Goal: Task Accomplishment & Management: Use online tool/utility

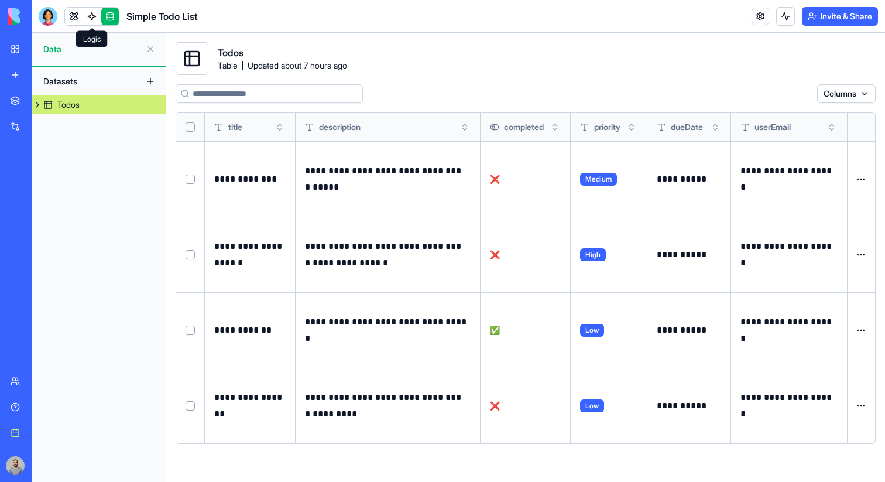
click at [95, 15] on link at bounding box center [92, 17] width 18 height 18
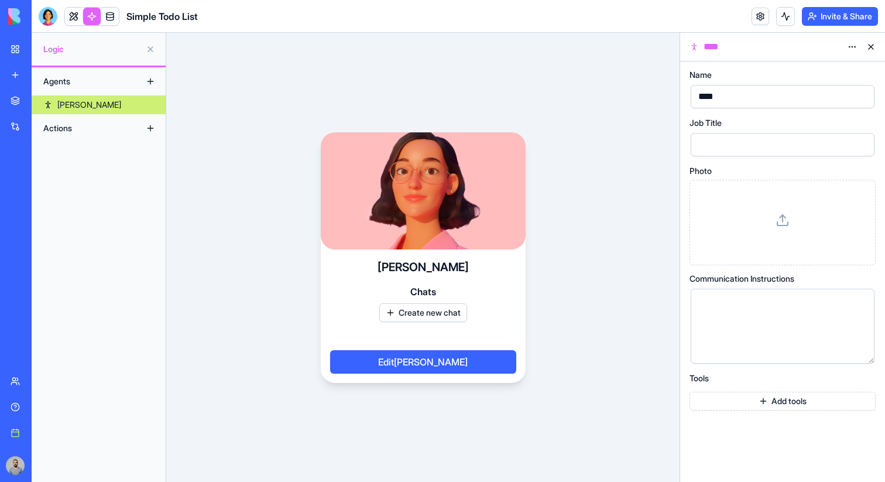
click at [157, 125] on button at bounding box center [150, 128] width 19 height 19
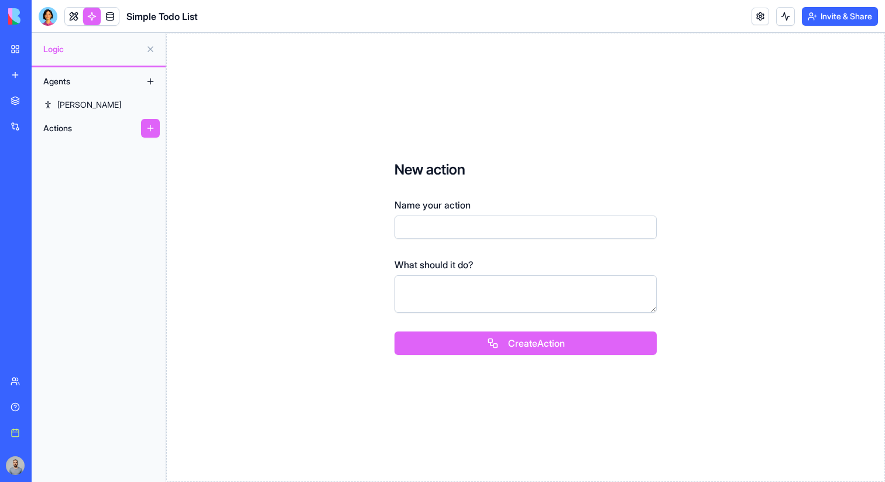
click at [411, 215] on input "Name your action" at bounding box center [526, 226] width 262 height 23
type input "******"
click at [395, 331] on button "Create Action" at bounding box center [526, 342] width 262 height 23
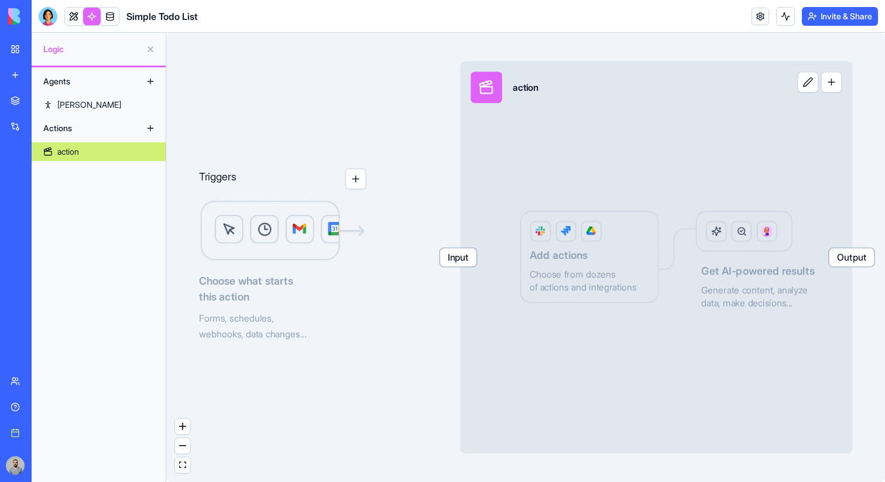
click at [841, 67] on div "Input action Output Add actions Choose from dozens of actions and integrations …" at bounding box center [656, 257] width 392 height 392
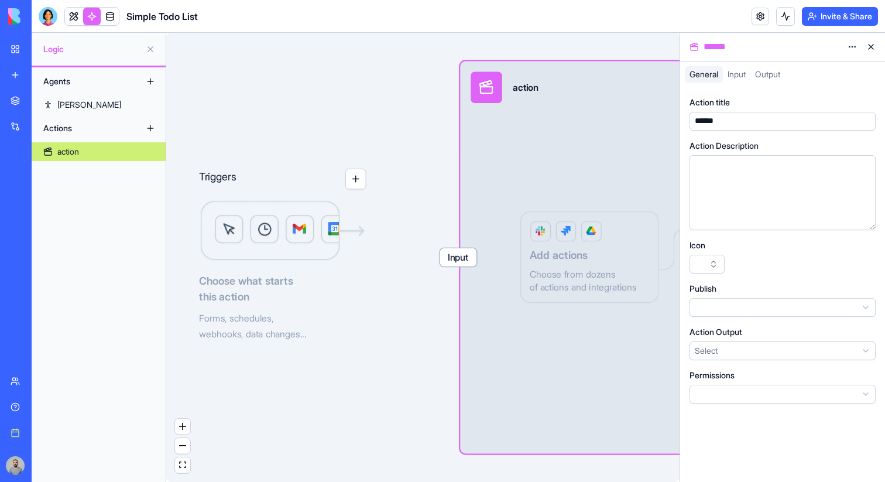
click at [871, 44] on button at bounding box center [871, 46] width 19 height 19
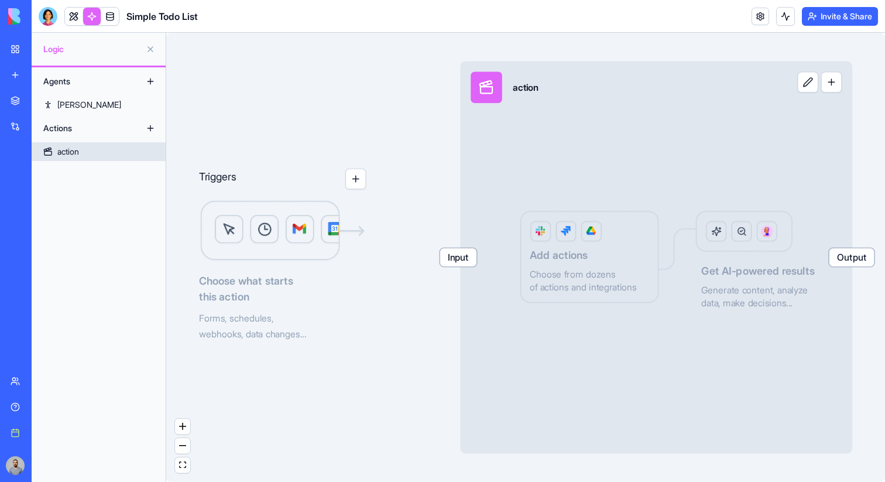
click at [844, 91] on div "Input action Output Add actions Choose from dozens of actions and integrations …" at bounding box center [656, 257] width 392 height 392
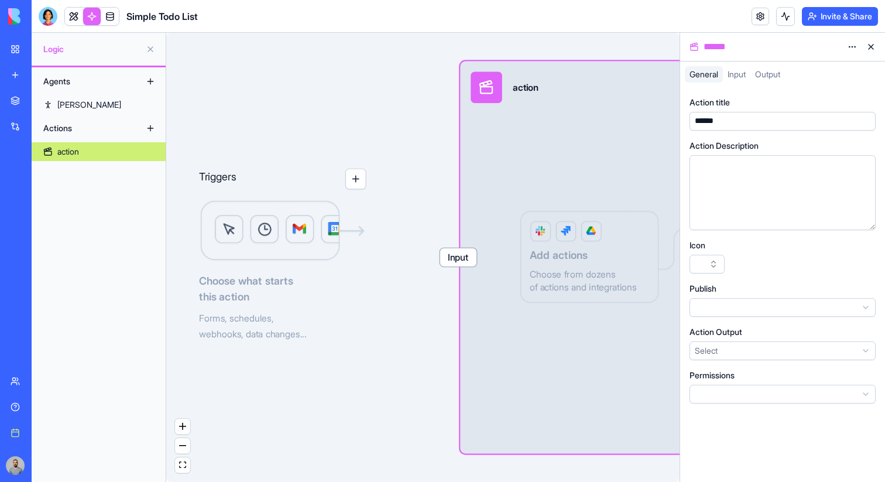
click at [872, 50] on button at bounding box center [871, 46] width 19 height 19
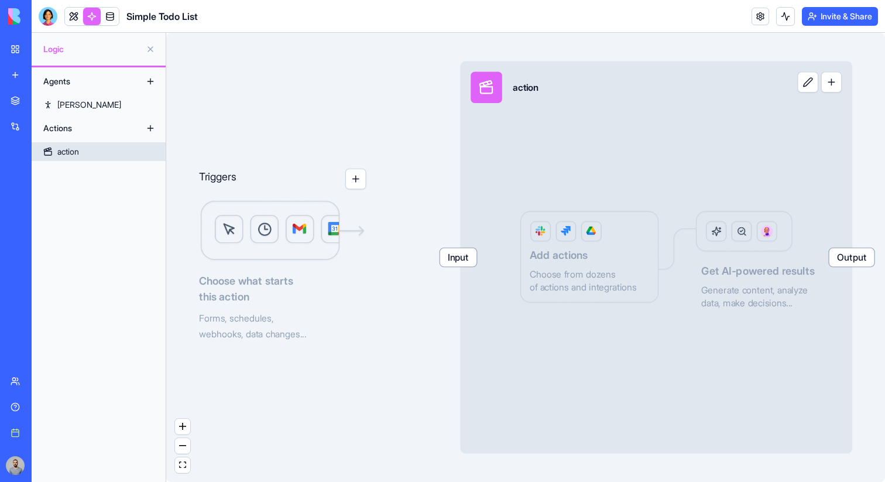
click at [824, 85] on button "button" at bounding box center [831, 81] width 21 height 21
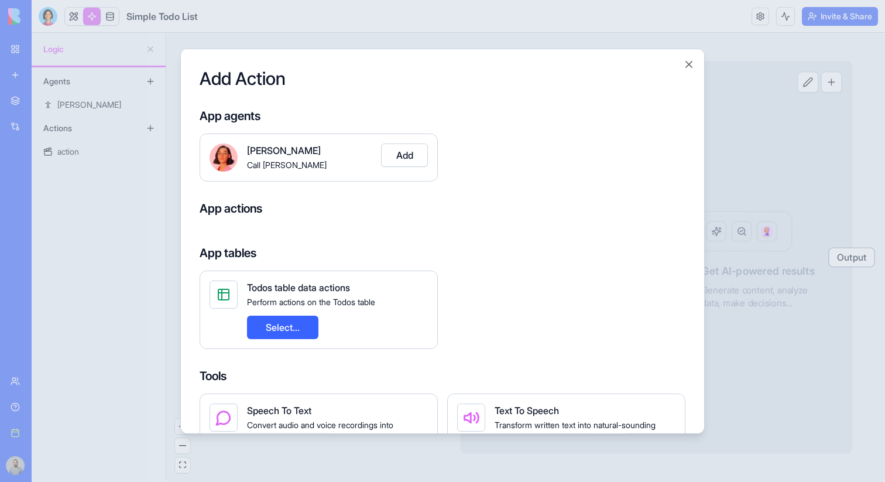
click at [411, 153] on button "Add" at bounding box center [404, 154] width 47 height 23
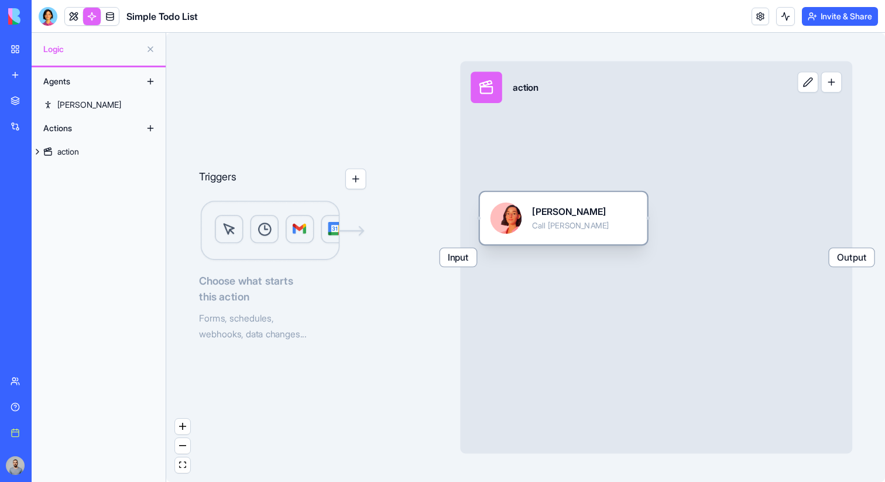
click at [604, 213] on div "Nora Call Nora" at bounding box center [564, 219] width 146 height 32
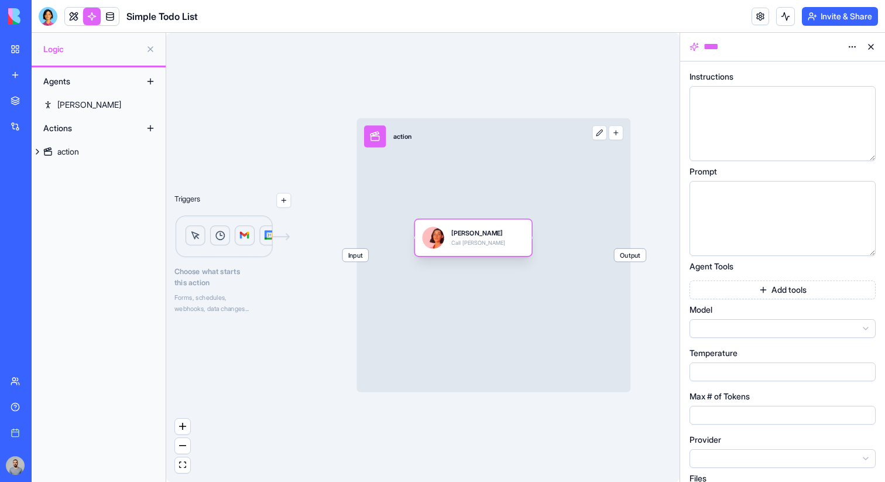
drag, startPoint x: 409, startPoint y: 234, endPoint x: 453, endPoint y: 244, distance: 45.6
click at [453, 244] on div "Call Nora" at bounding box center [478, 242] width 54 height 7
click at [354, 254] on span "Input" at bounding box center [356, 255] width 26 height 13
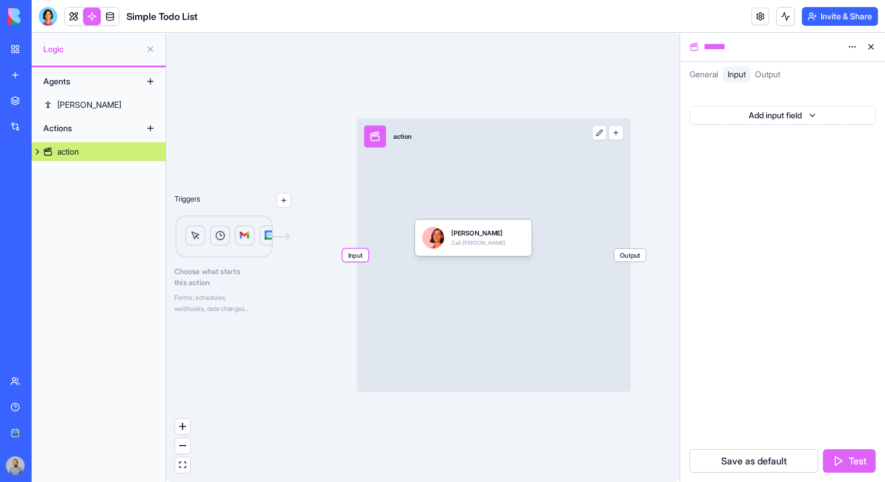
click at [380, 244] on div "Input action Output" at bounding box center [494, 255] width 274 height 274
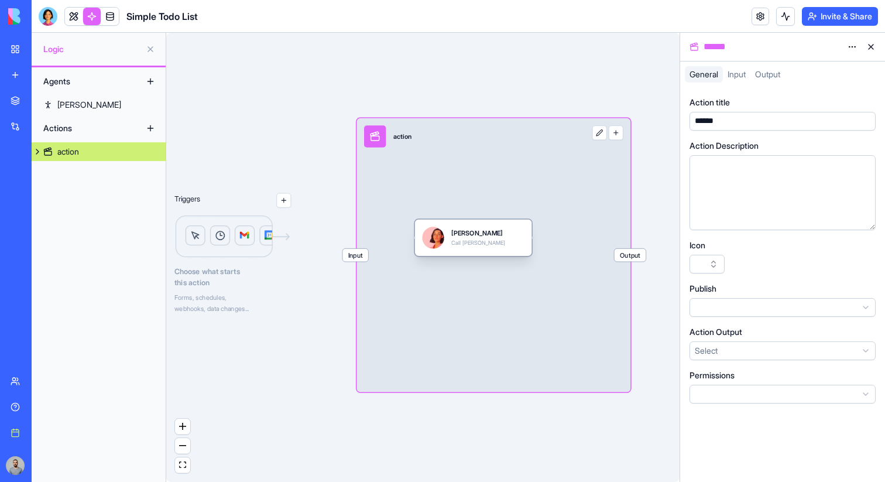
click at [471, 242] on div "Call Nora" at bounding box center [478, 242] width 54 height 7
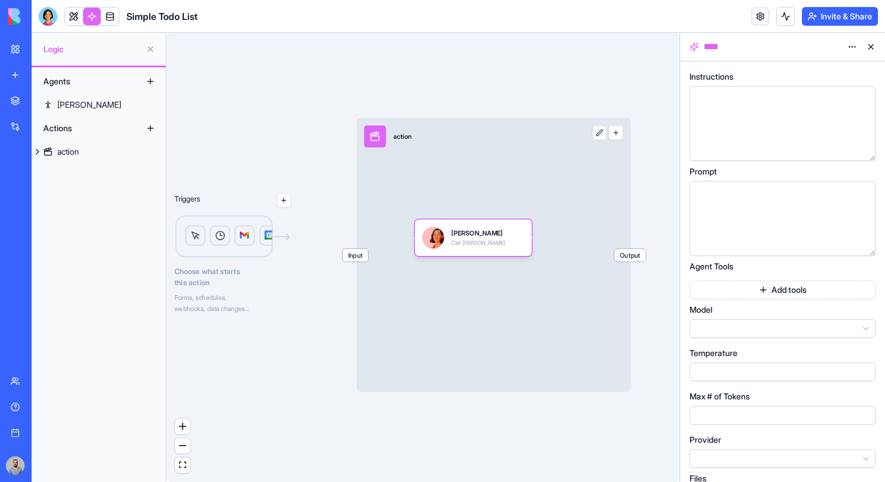
click at [718, 283] on button "Add tools" at bounding box center [783, 289] width 186 height 19
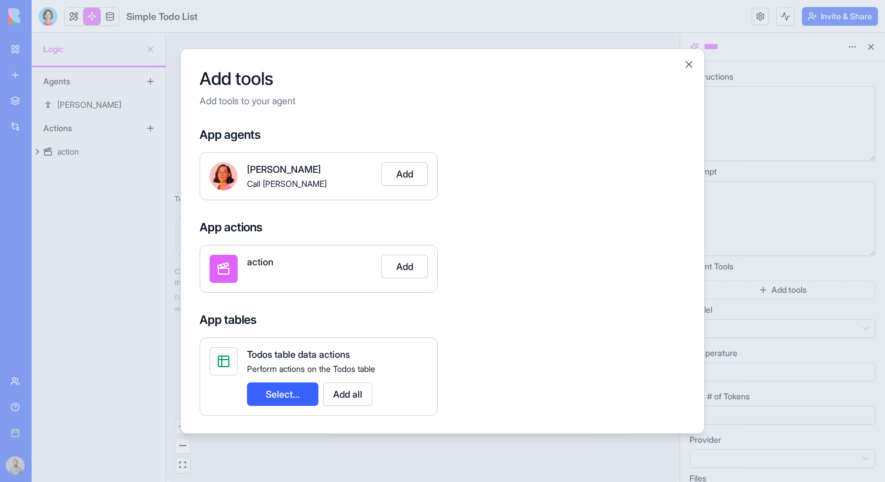
click at [835, 279] on div at bounding box center [442, 241] width 885 height 482
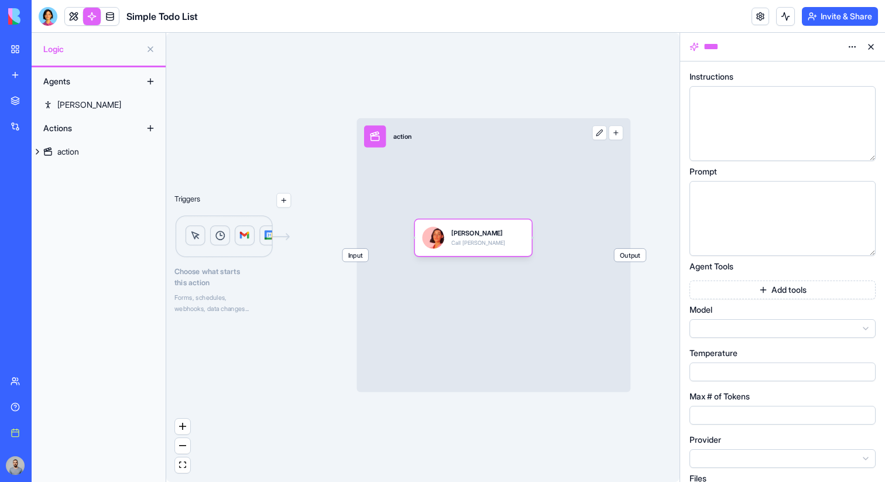
click at [728, 296] on button "Add tools" at bounding box center [783, 289] width 186 height 19
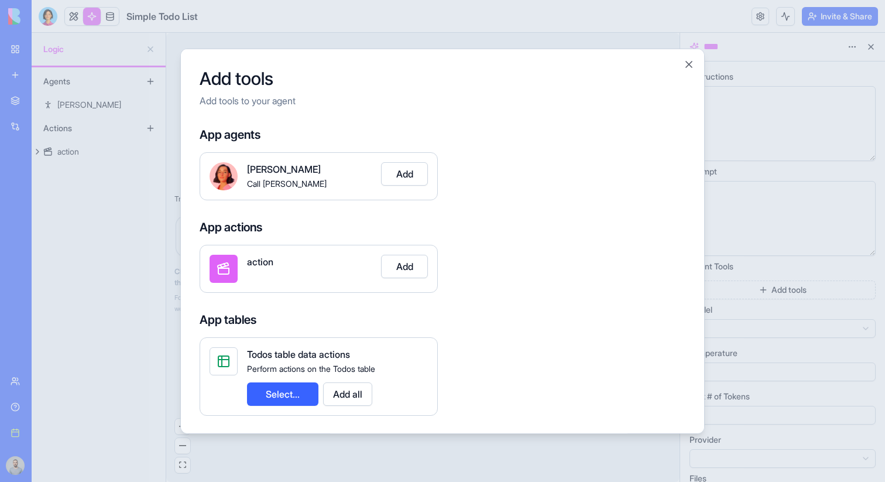
click at [728, 296] on div at bounding box center [442, 241] width 885 height 482
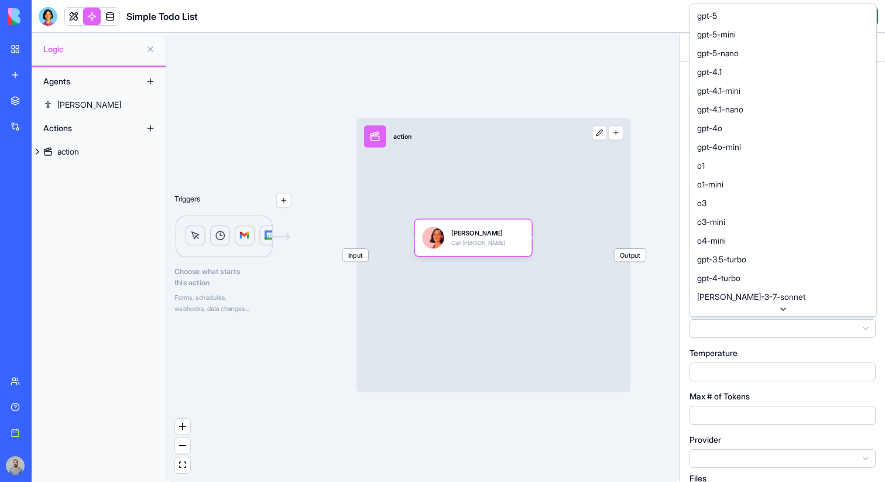
click at [725, 328] on html "BETA My workspace New app Marketplace Integrations Recent Gmail Manager YouTube…" at bounding box center [442, 241] width 885 height 482
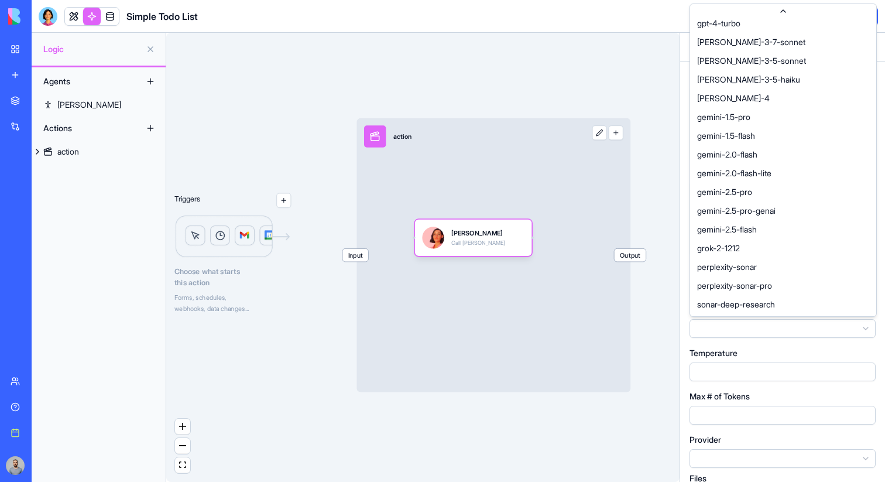
scroll to position [269, 0]
click at [751, 347] on html "BETA My workspace New app Marketplace Integrations Recent Gmail Manager YouTube…" at bounding box center [442, 241] width 885 height 482
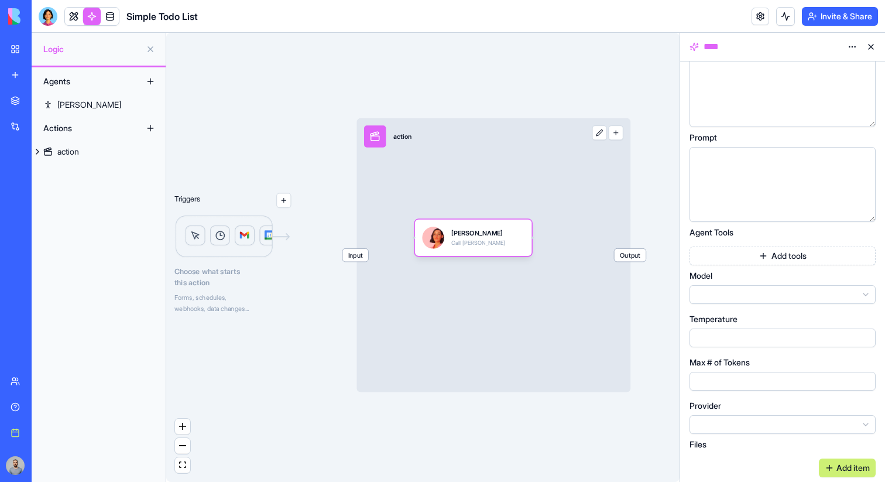
scroll to position [0, 0]
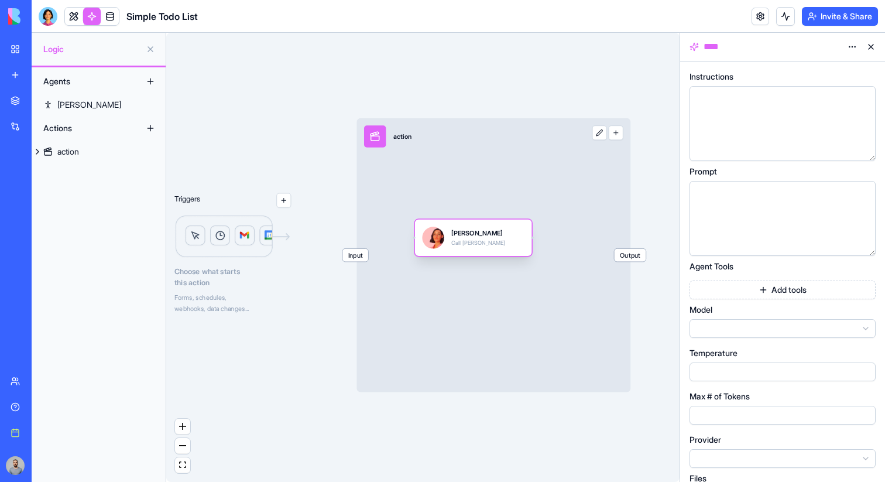
click at [518, 246] on div "Nora Call Nora" at bounding box center [473, 238] width 102 height 22
click at [827, 328] on html "BETA My workspace New app Marketplace Integrations Recent Gmail Manager YouTube…" at bounding box center [442, 241] width 885 height 482
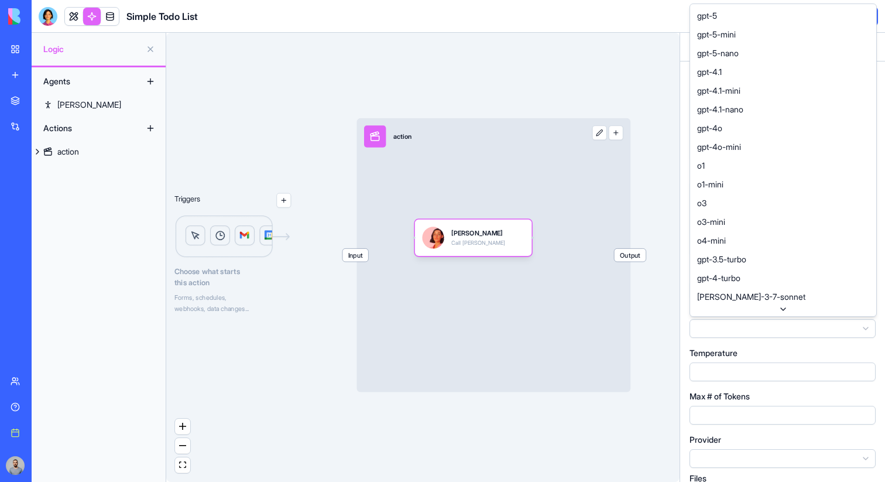
click at [827, 328] on html "BETA My workspace New app Marketplace Integrations Recent Gmail Manager YouTube…" at bounding box center [442, 241] width 885 height 482
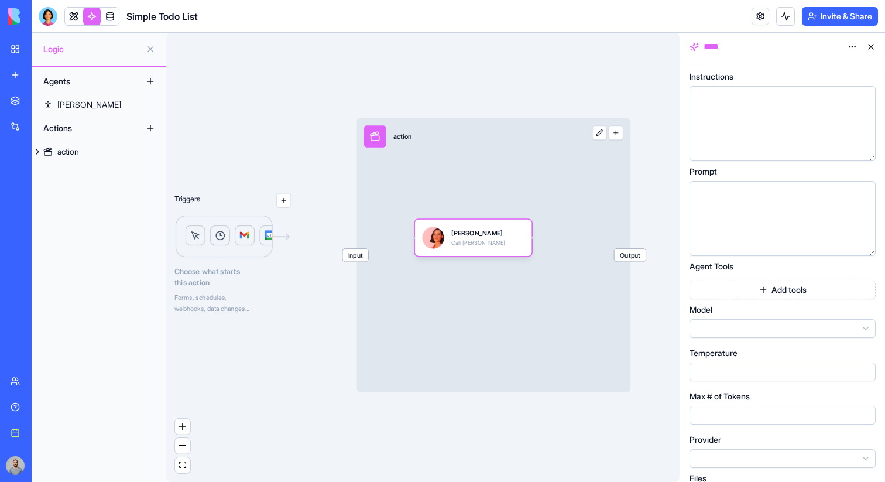
click at [853, 47] on html "BETA My workspace New app Marketplace Integrations Recent Gmail Manager YouTube…" at bounding box center [442, 241] width 885 height 482
click at [850, 65] on div "State" at bounding box center [824, 70] width 69 height 19
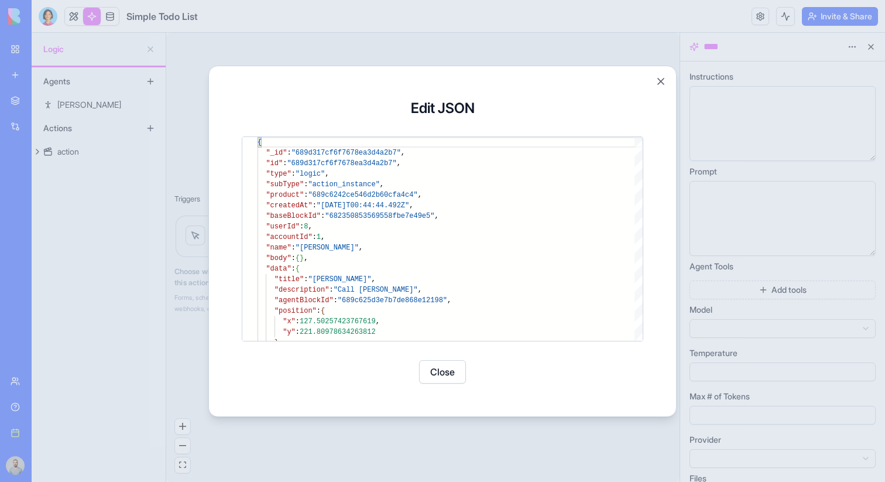
click at [747, 217] on div at bounding box center [442, 241] width 885 height 482
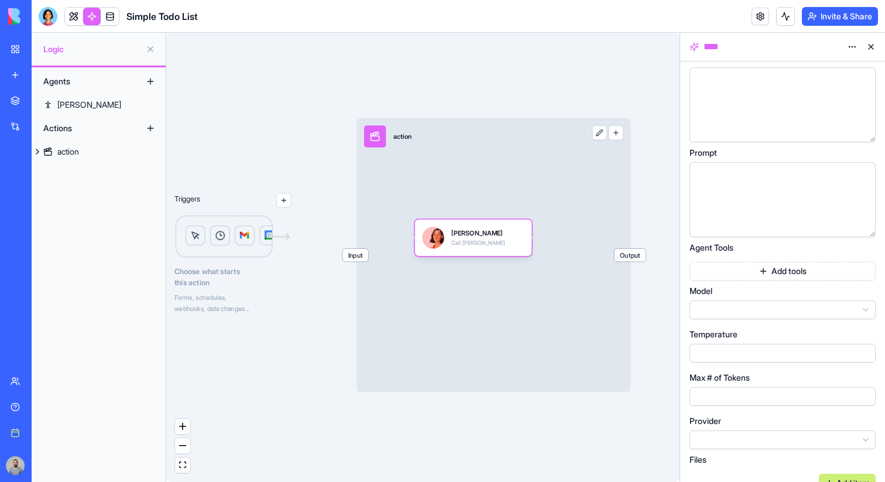
scroll to position [34, 0]
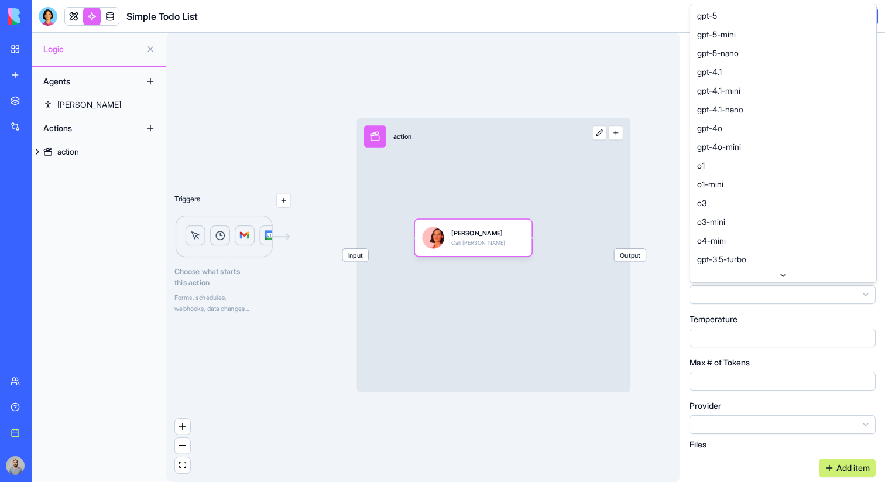
click at [756, 291] on html "BETA My workspace New app Marketplace Integrations Recent Gmail Manager YouTube…" at bounding box center [442, 241] width 885 height 482
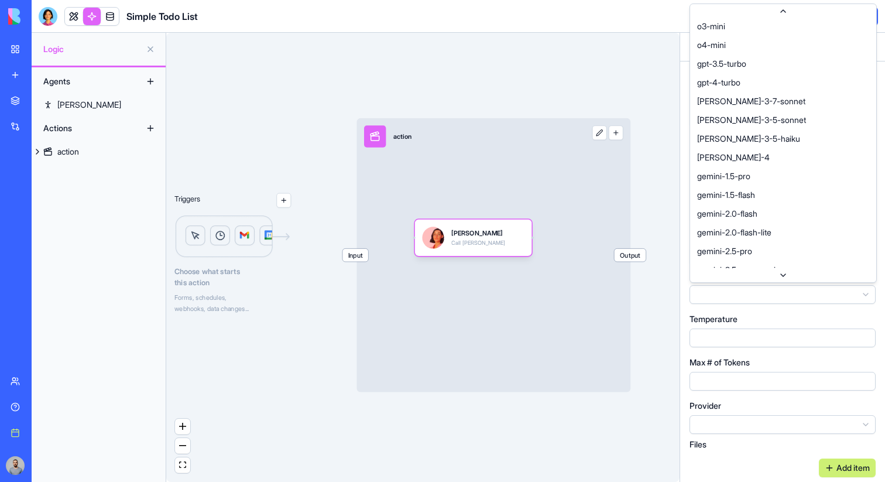
scroll to position [303, 0]
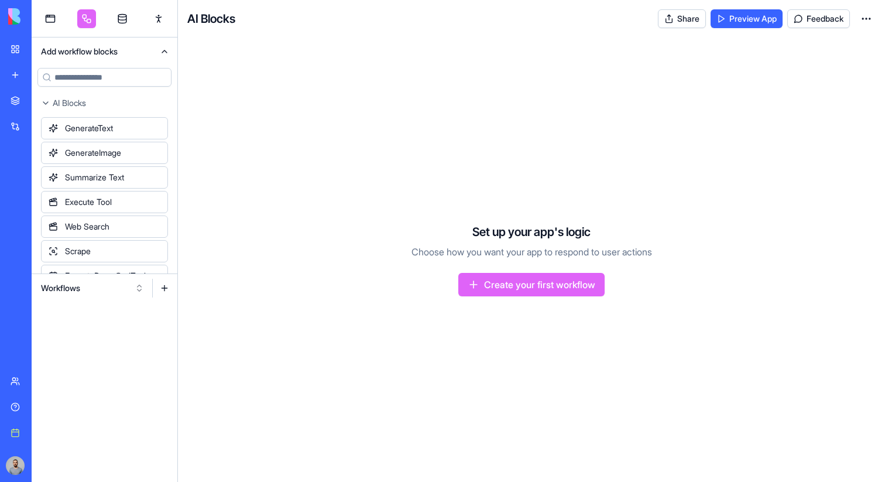
click at [104, 292] on button "Workflows" at bounding box center [92, 288] width 115 height 19
click at [104, 350] on div "Actions" at bounding box center [92, 349] width 111 height 19
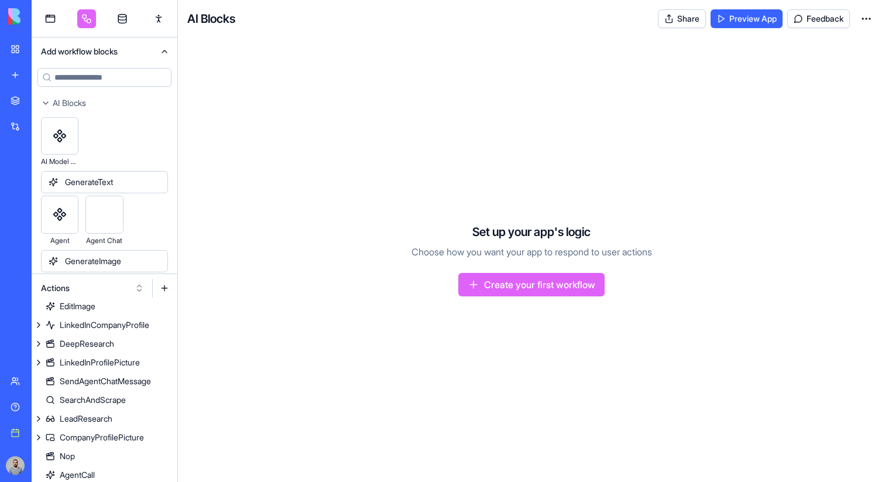
scroll to position [232, 0]
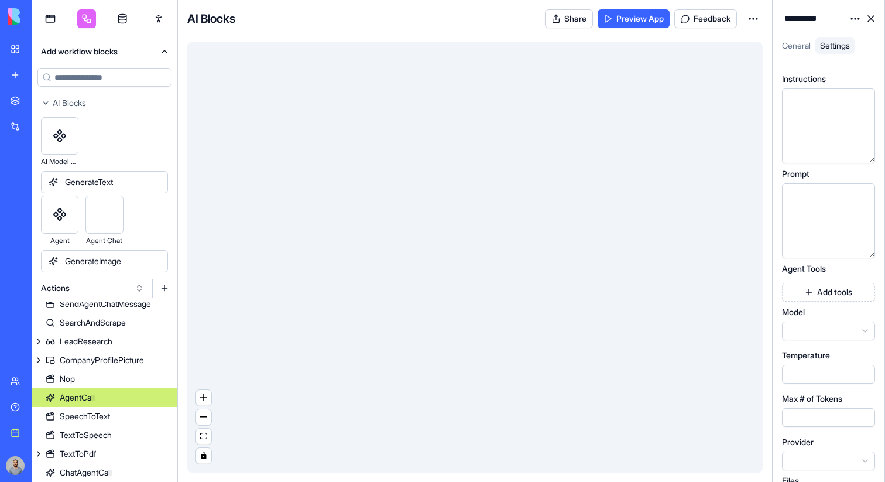
click at [133, 401] on link "AgentCall" at bounding box center [105, 397] width 146 height 19
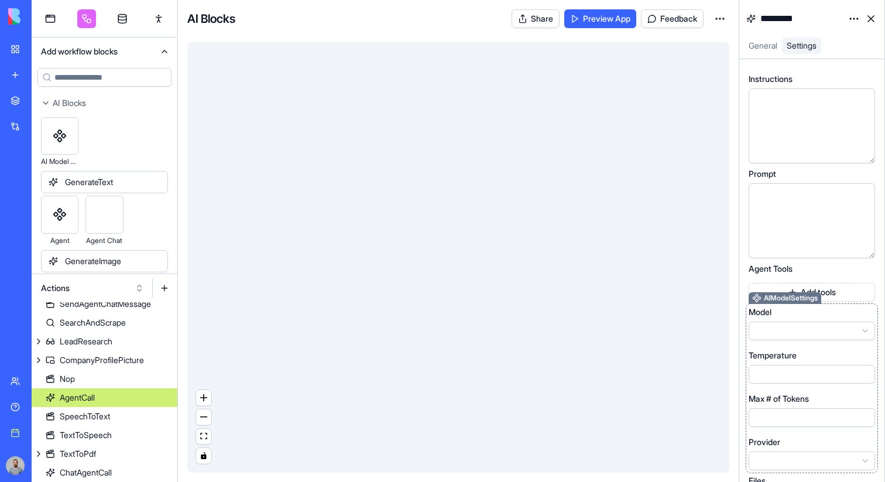
click at [796, 314] on div "Model" at bounding box center [812, 312] width 126 height 12
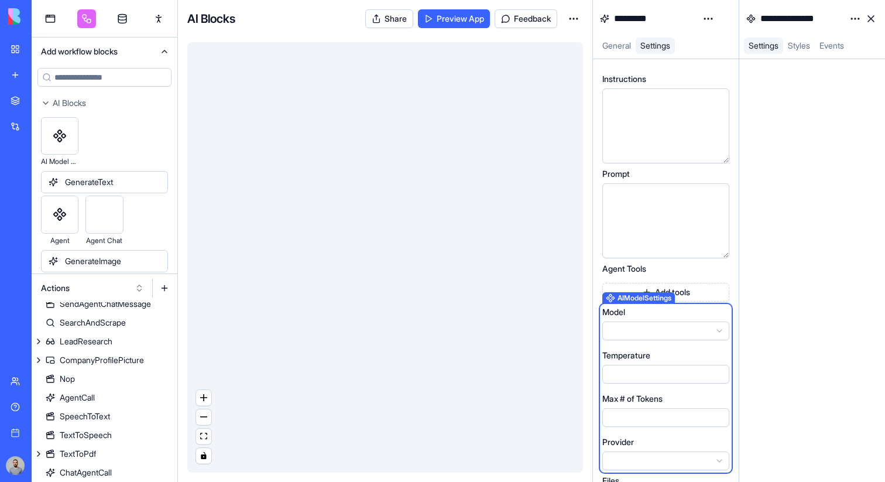
click at [125, 287] on button "Actions" at bounding box center [92, 288] width 115 height 19
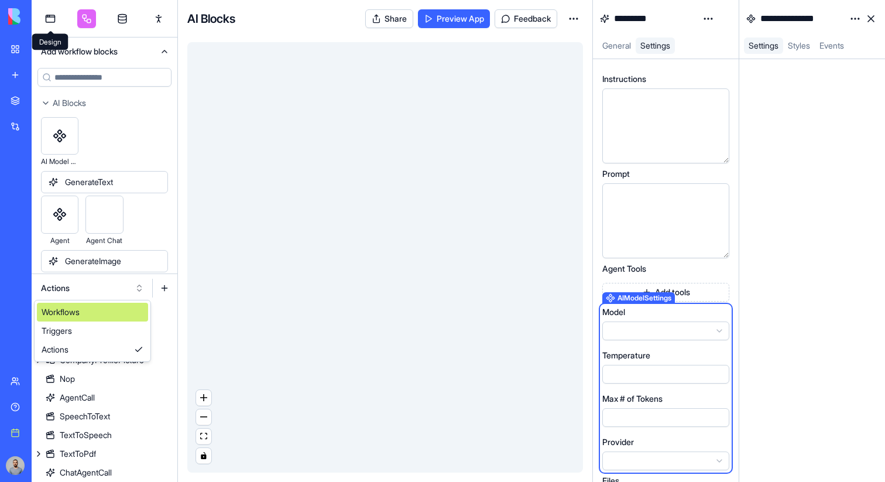
click at [56, 27] on link at bounding box center [50, 18] width 19 height 19
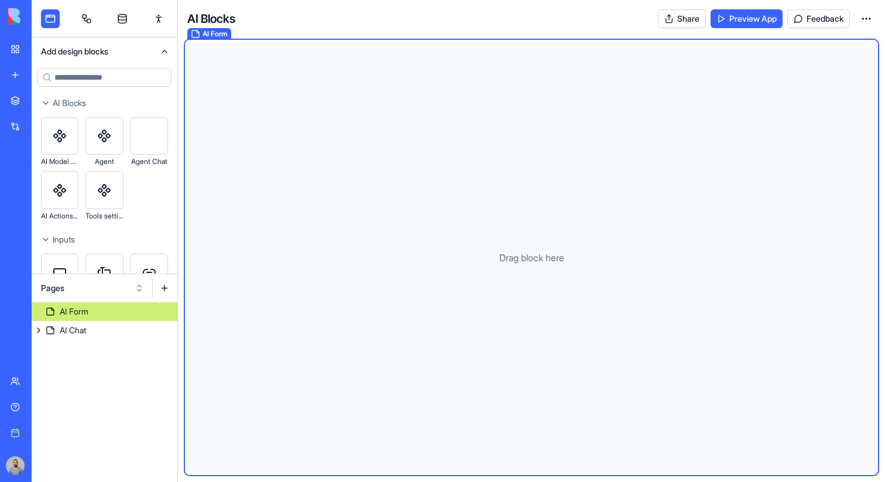
click at [105, 279] on button "Pages" at bounding box center [92, 288] width 115 height 19
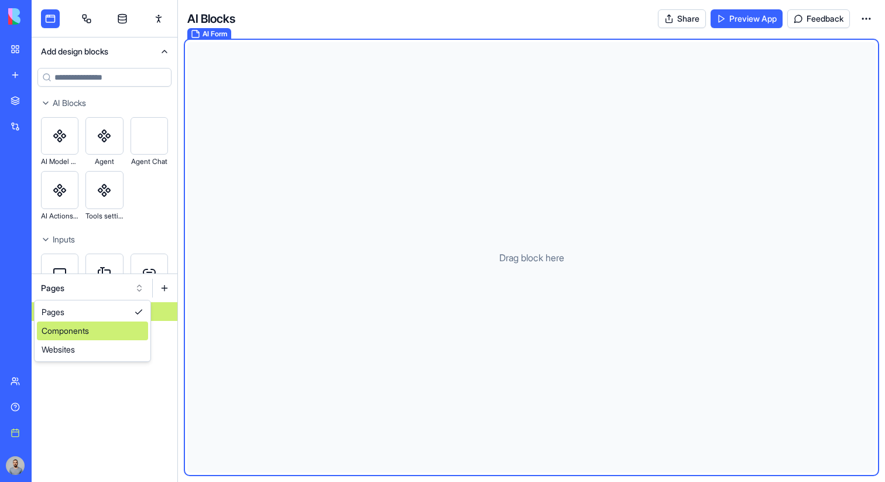
click at [109, 328] on div "Components" at bounding box center [92, 330] width 111 height 19
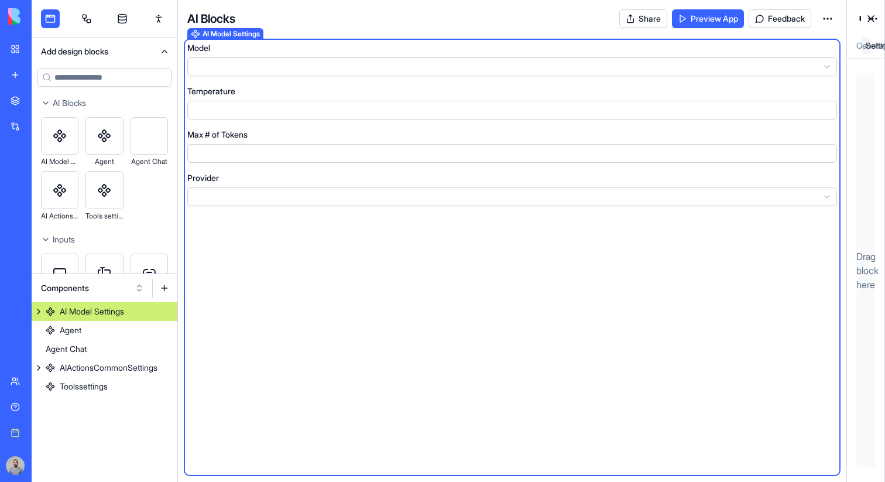
click at [124, 316] on div "AI Model Settings" at bounding box center [92, 312] width 64 height 12
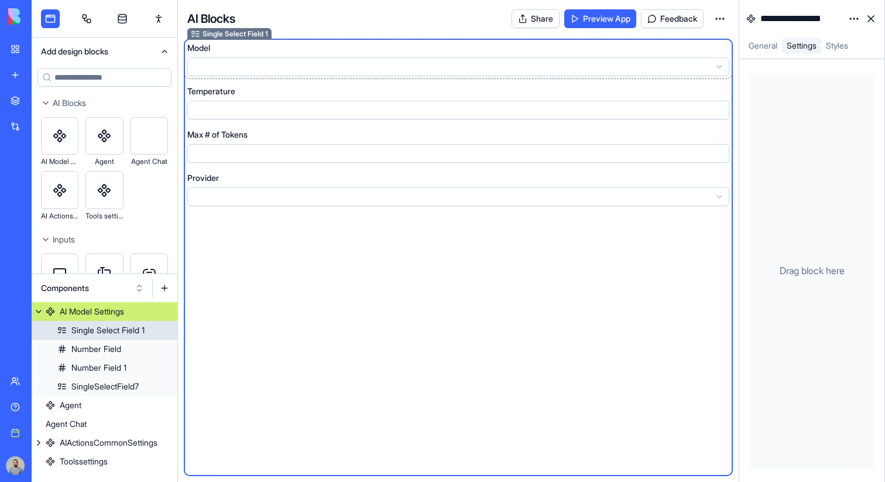
click at [359, 50] on div "Model" at bounding box center [458, 48] width 542 height 12
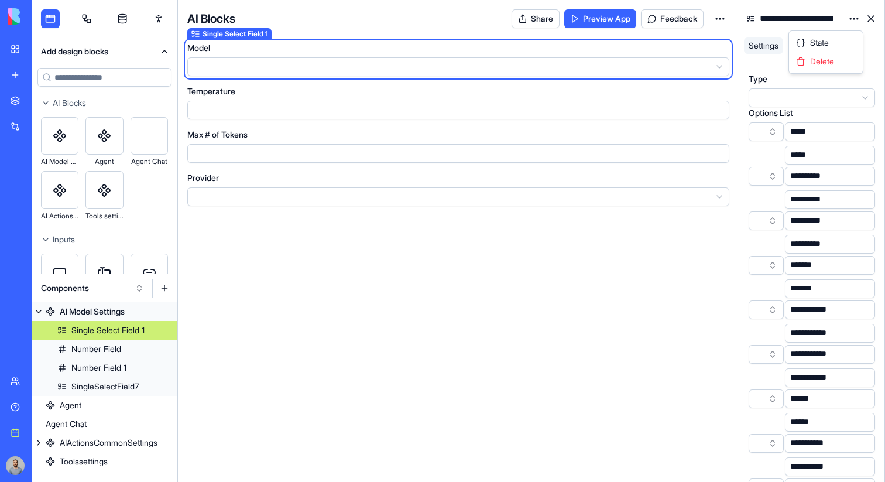
click at [848, 21] on html "BETA My workspace New app Marketplace Integrations Recent New App TaskMaster Gm…" at bounding box center [442, 241] width 885 height 482
click at [843, 36] on div "State" at bounding box center [826, 42] width 69 height 19
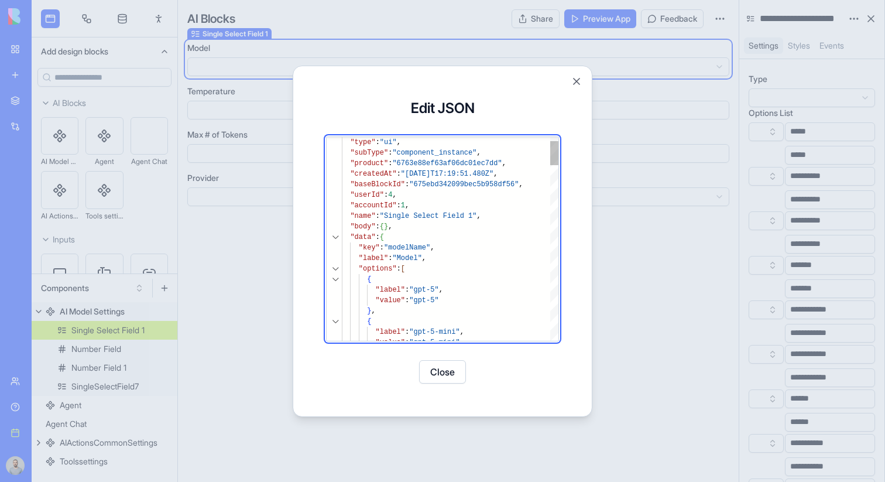
click at [330, 266] on div at bounding box center [335, 268] width 15 height 11
click at [337, 266] on div at bounding box center [335, 268] width 15 height 11
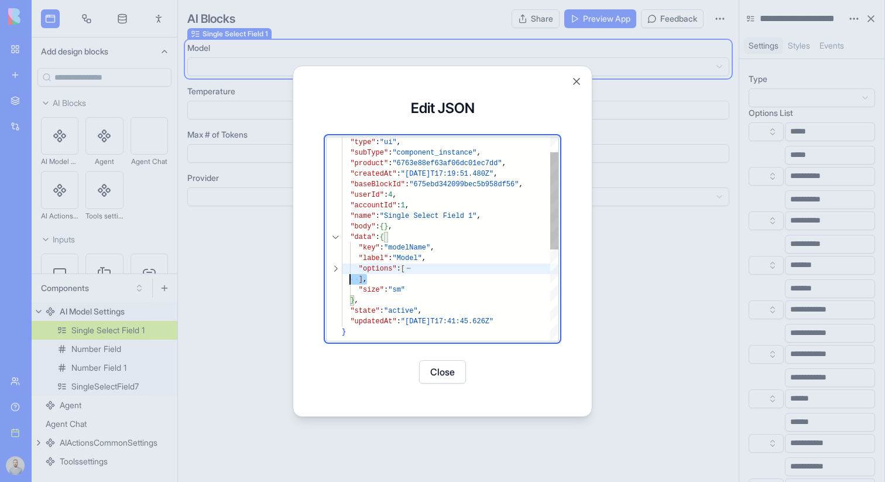
scroll to position [95, 4]
type textarea "**********"
drag, startPoint x: 384, startPoint y: 277, endPoint x: 335, endPoint y: 272, distance: 48.9
click at [342, 272] on div ""type" : "ui" , "subType" : "component_instance" , "product" : "6763e88ef63af06…" at bounding box center [450, 317] width 217 height 425
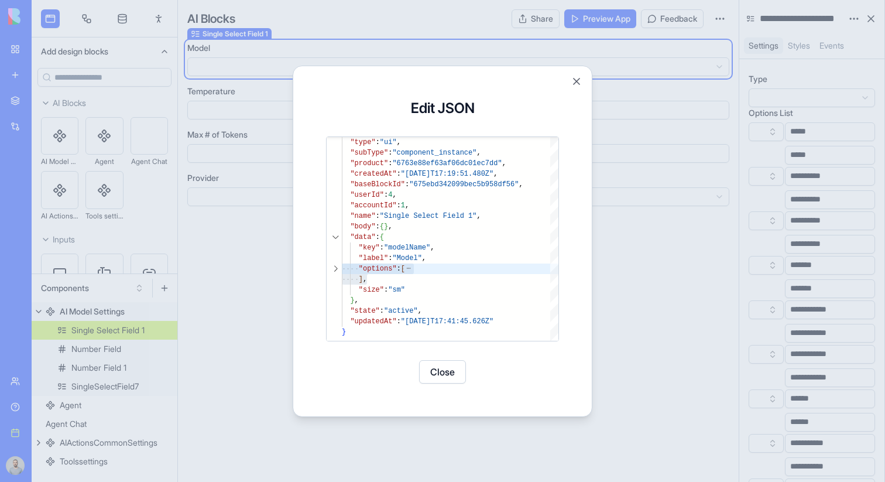
click at [445, 372] on button "Close" at bounding box center [442, 371] width 47 height 23
